Goal: Register for event/course

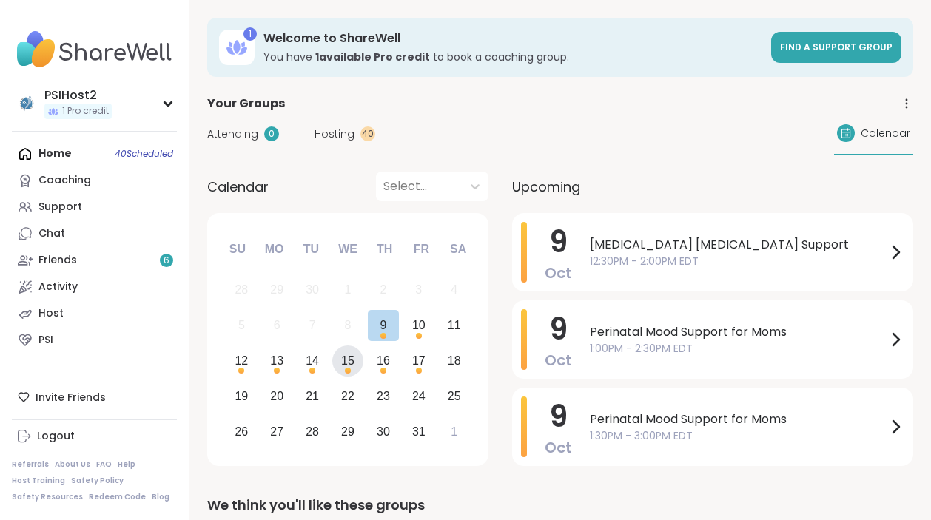
click at [343, 366] on div "15" at bounding box center [347, 361] width 13 height 20
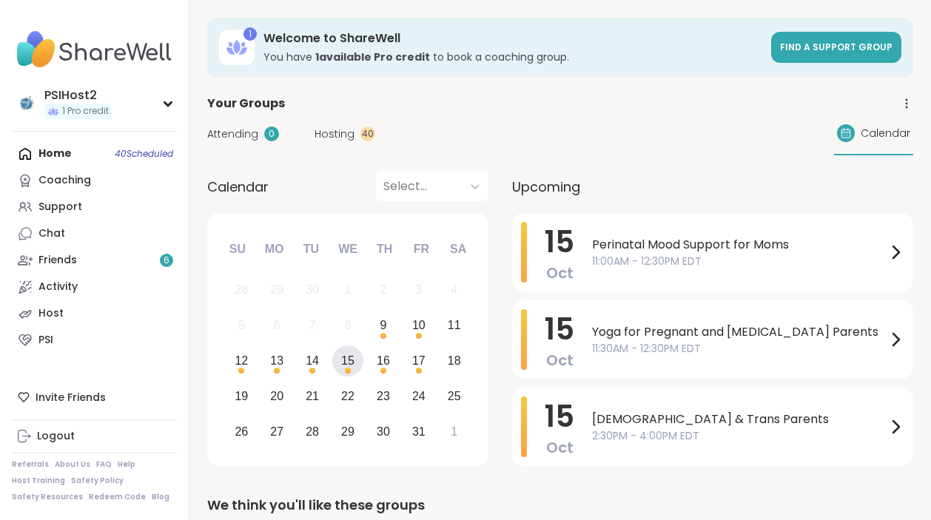
click at [343, 127] on span "Hosting" at bounding box center [334, 135] width 40 height 16
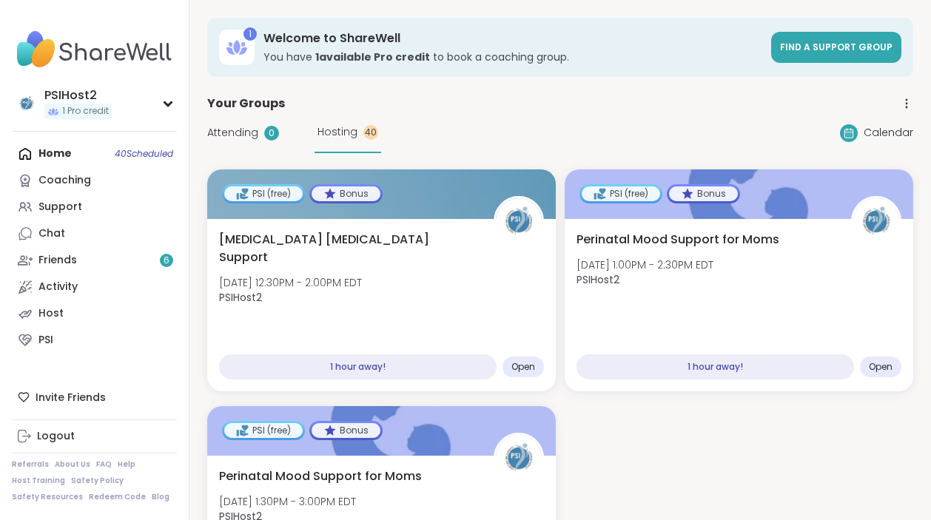
click at [904, 102] on icon at bounding box center [906, 103] width 13 height 13
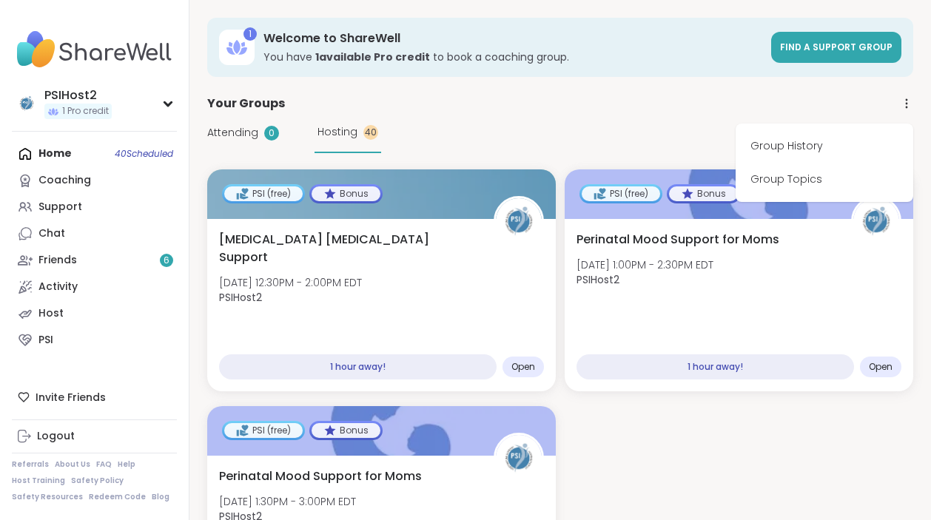
click at [630, 133] on div "Attending 0 Hosting 40 Calendar" at bounding box center [560, 132] width 706 height 41
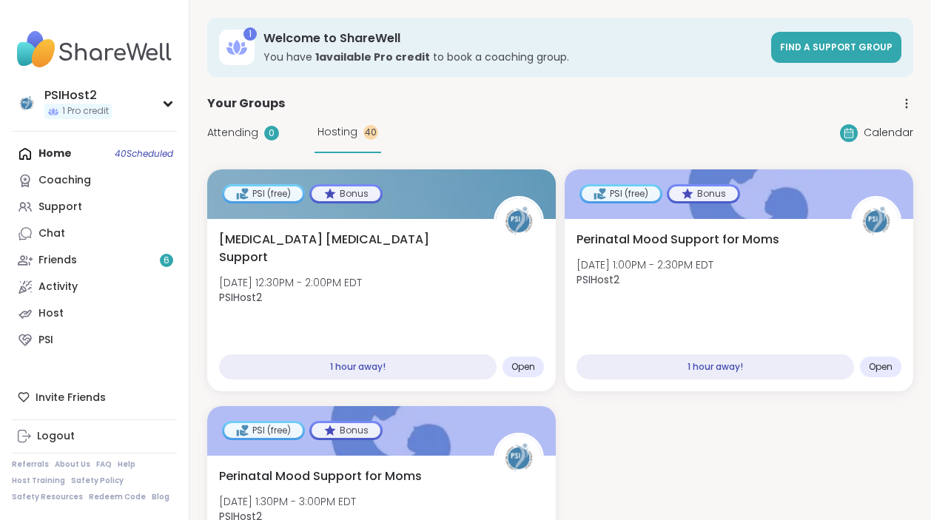
click at [339, 134] on span "Hosting" at bounding box center [337, 132] width 40 height 16
click at [93, 307] on link "Host" at bounding box center [94, 313] width 165 height 27
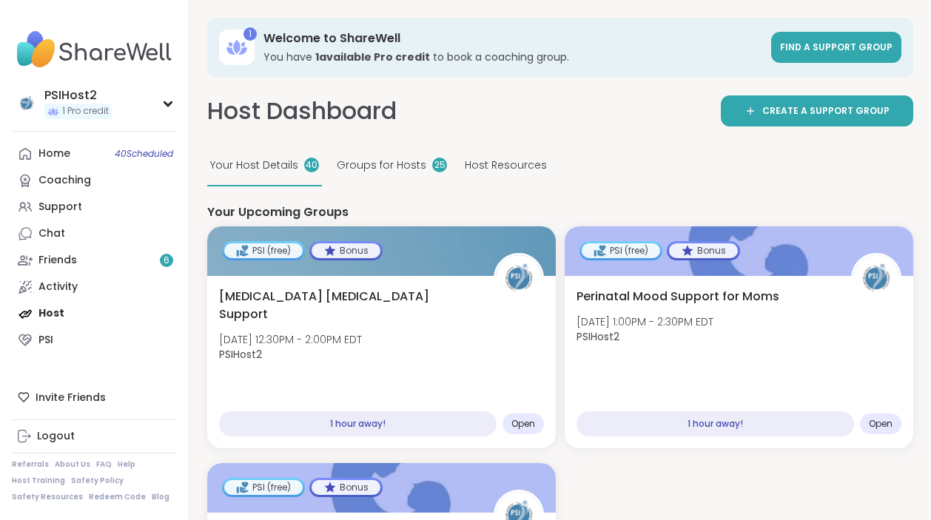
click at [394, 168] on span "Groups for Hosts" at bounding box center [382, 166] width 90 height 16
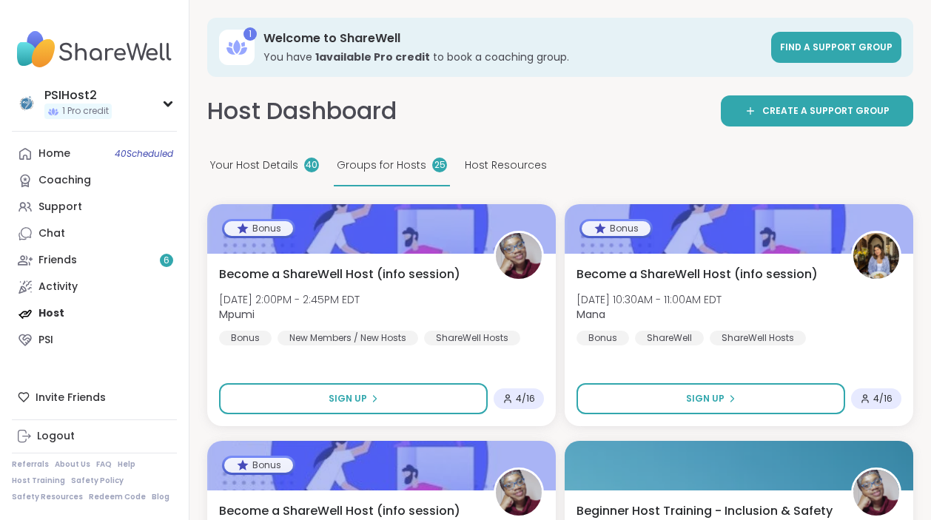
click at [283, 164] on span "Your Host Details" at bounding box center [254, 166] width 88 height 16
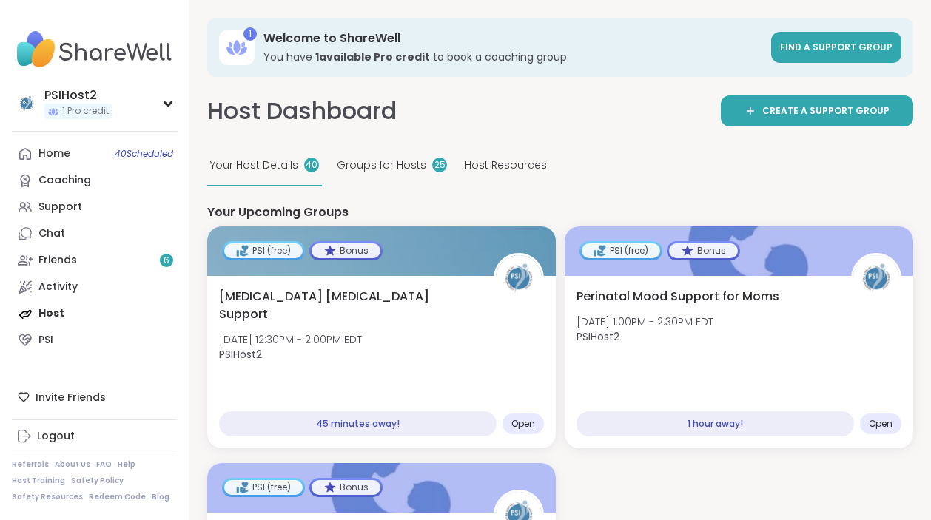
click at [506, 162] on span "Host Resources" at bounding box center [506, 166] width 82 height 16
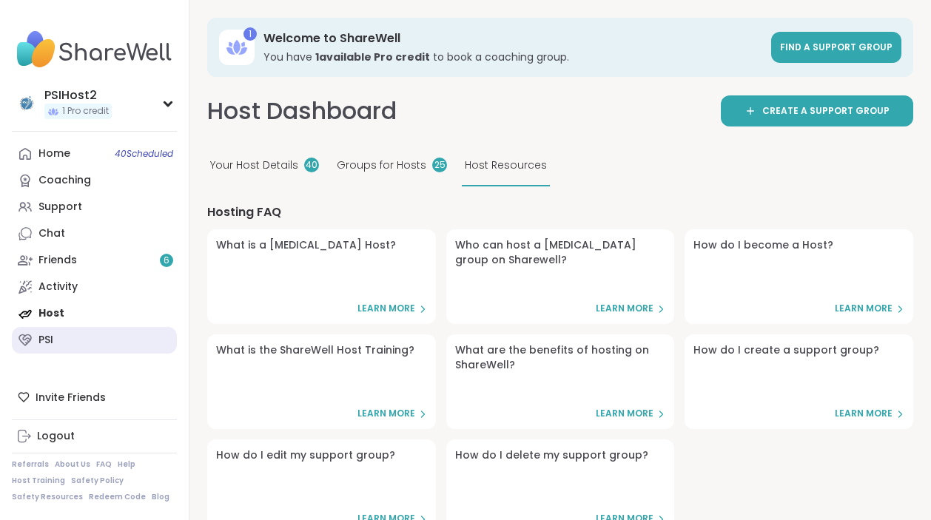
click at [65, 335] on link "PSI" at bounding box center [94, 340] width 165 height 27
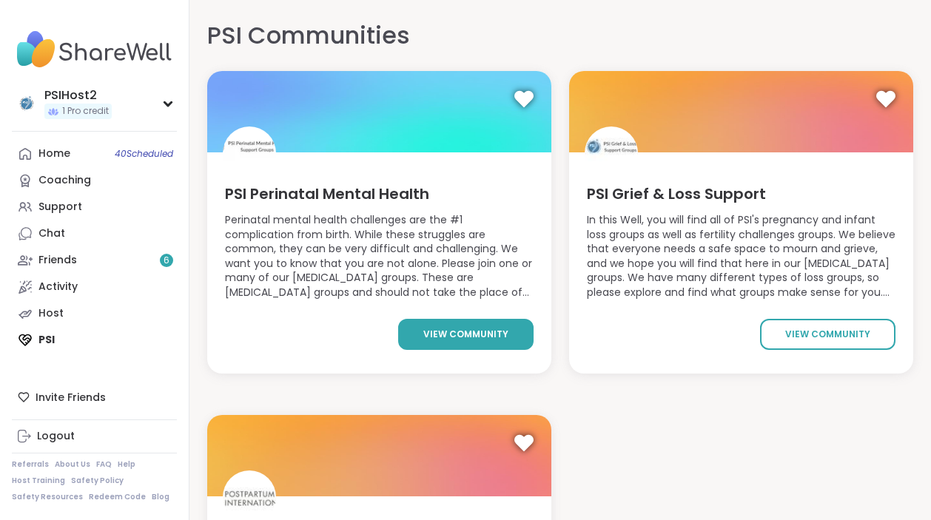
click at [488, 337] on span "view community" at bounding box center [465, 334] width 85 height 13
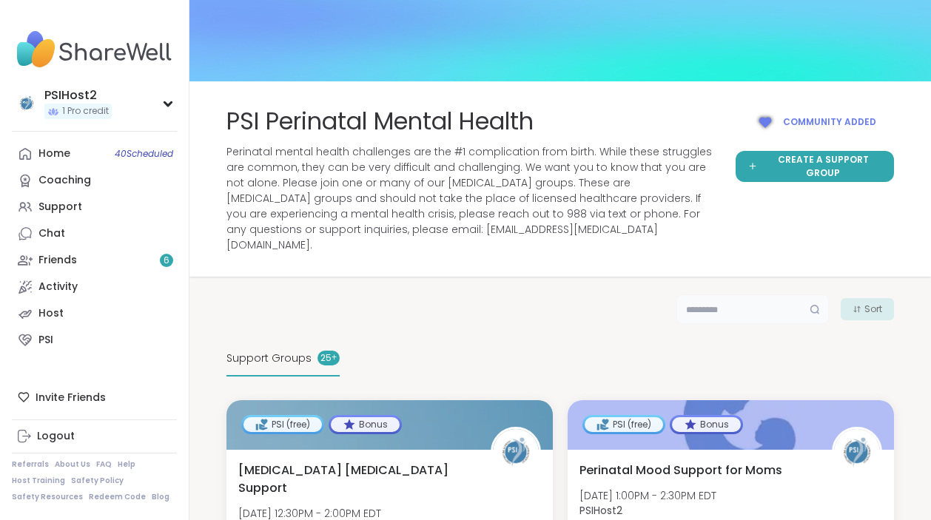
click at [744, 296] on input "text" at bounding box center [752, 310] width 152 height 30
type input "*****"
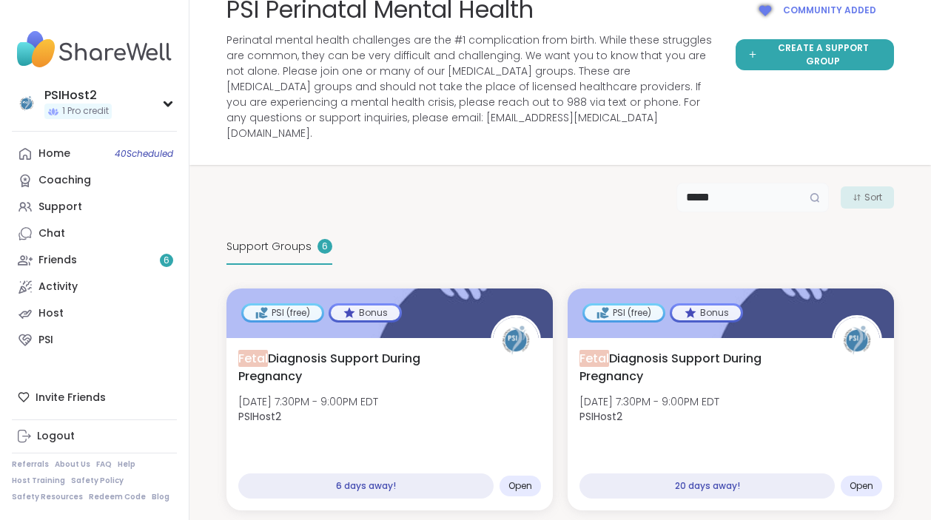
scroll to position [160, 0]
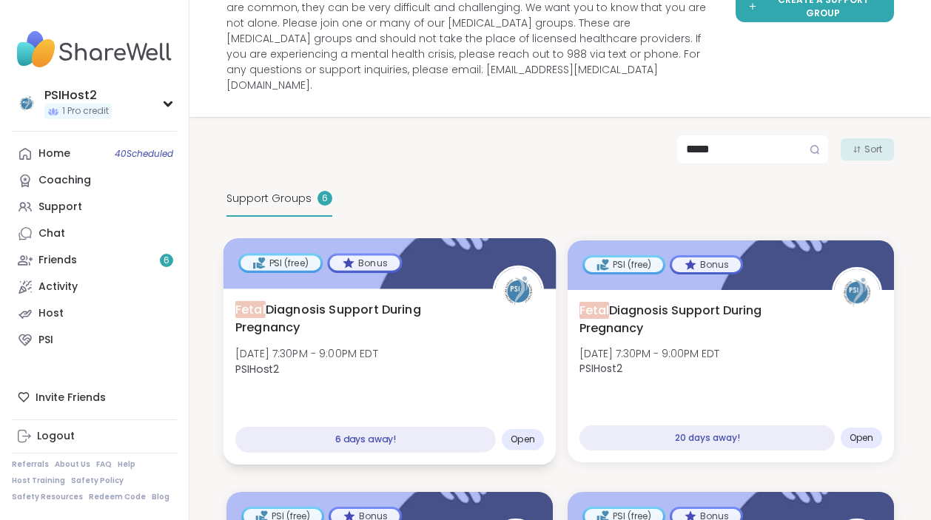
click at [371, 300] on span "Fetal Diagnosis Support During Pregnancy" at bounding box center [355, 318] width 240 height 36
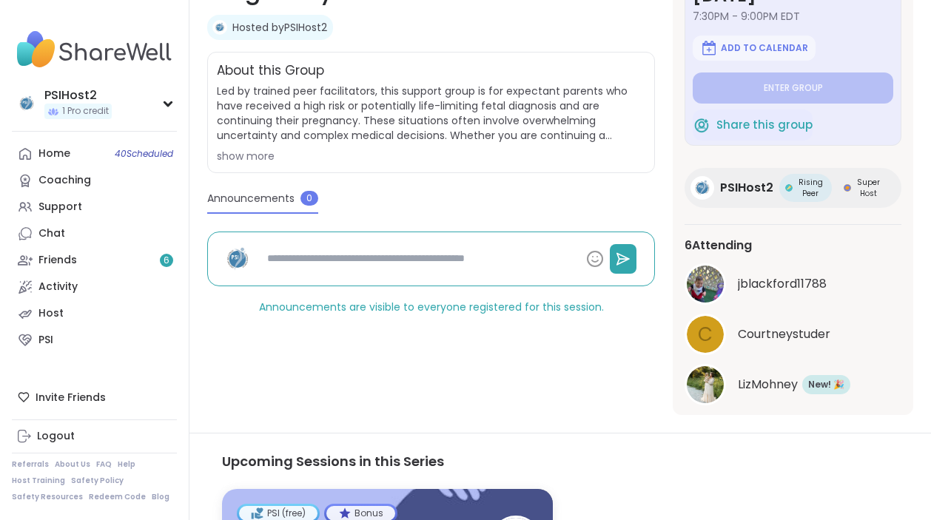
scroll to position [289, 0]
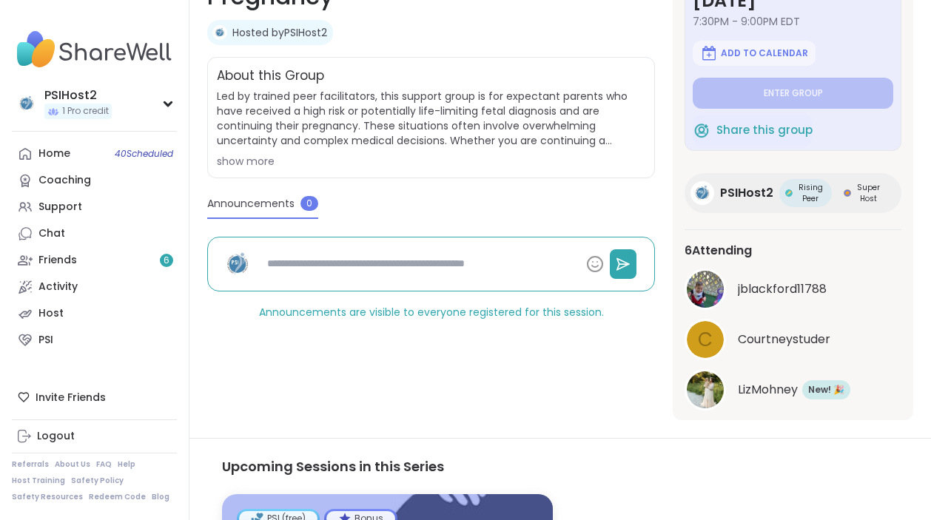
click at [266, 163] on div "show more" at bounding box center [431, 161] width 428 height 15
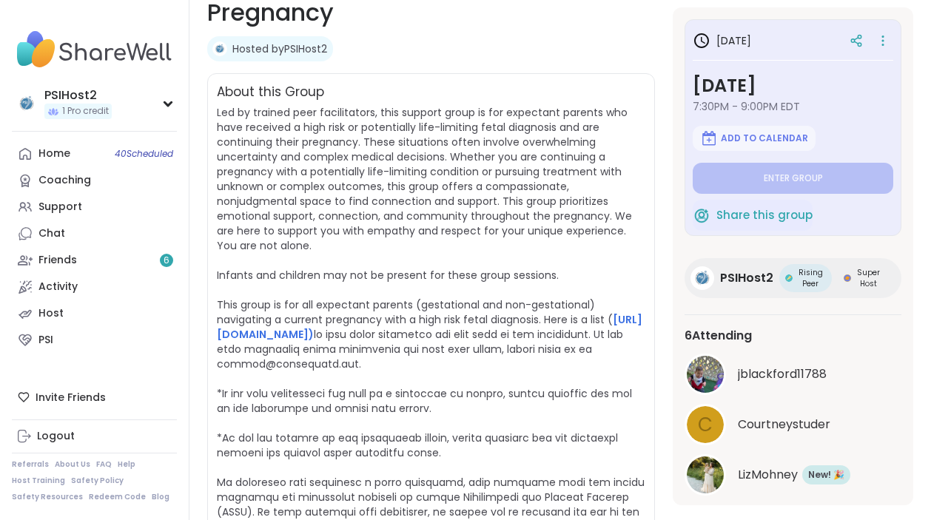
scroll to position [38, 0]
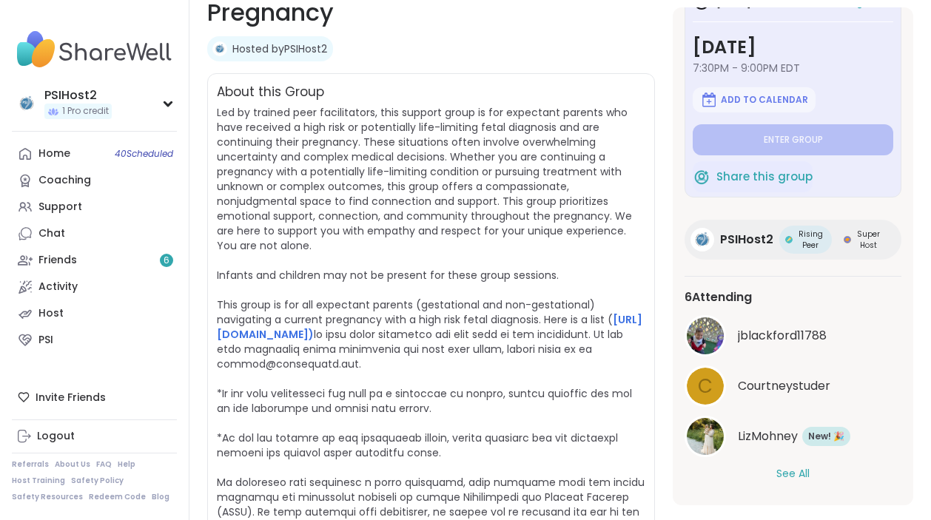
click at [795, 474] on button "See All" at bounding box center [792, 474] width 33 height 16
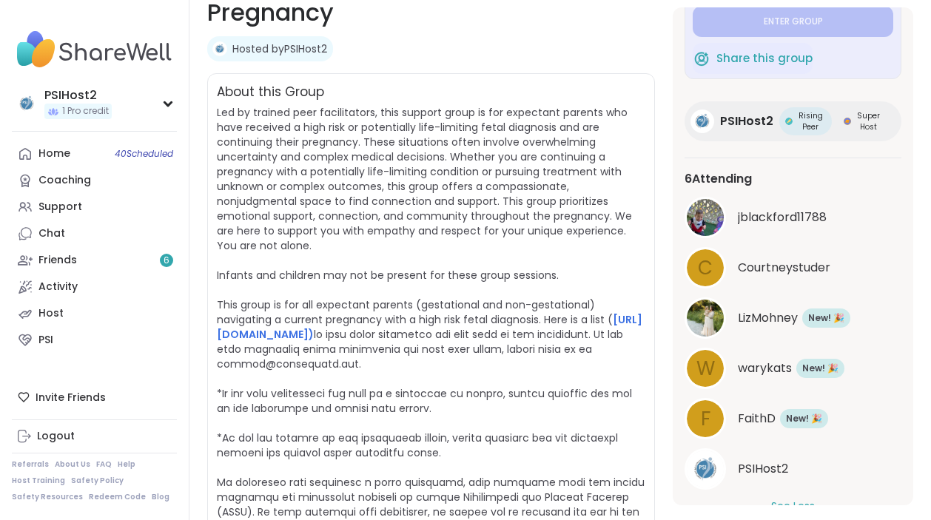
scroll to position [189, 0]
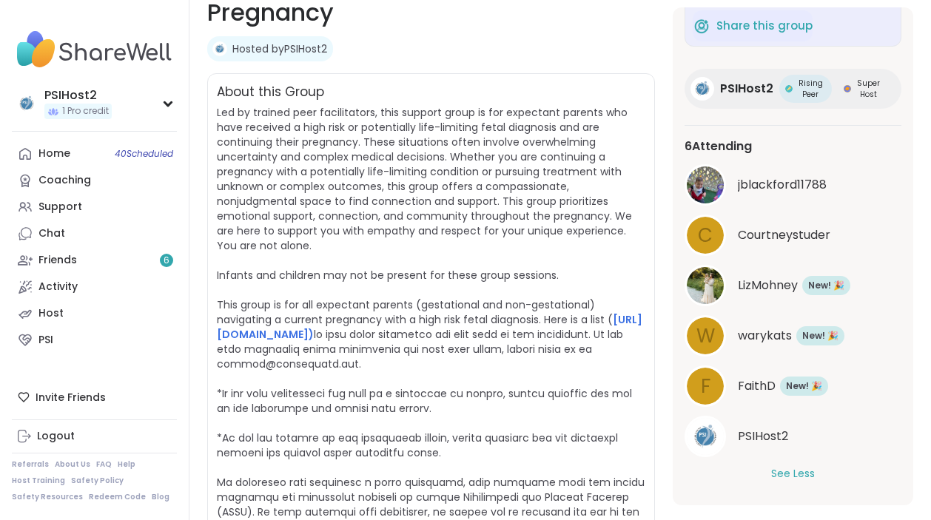
type textarea "*"
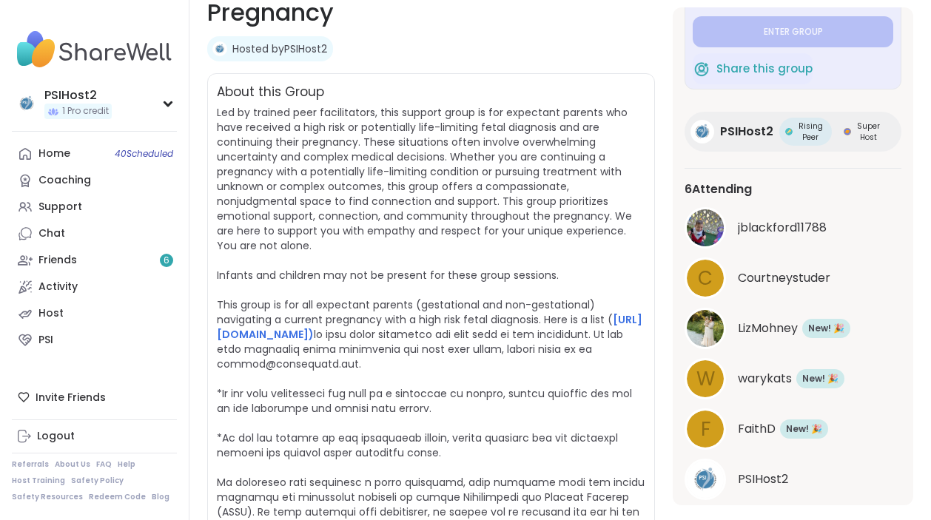
scroll to position [0, 0]
